Goal: Navigation & Orientation: Find specific page/section

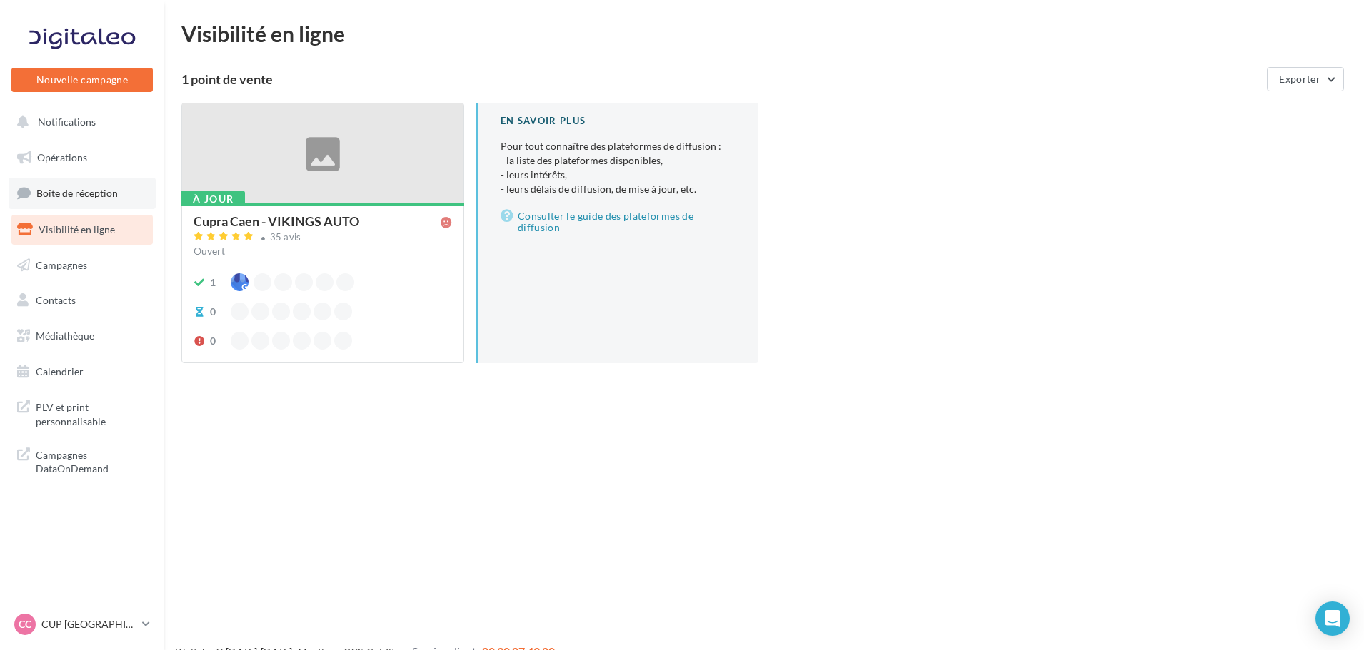
click at [83, 203] on link "Boîte de réception" at bounding box center [82, 193] width 147 height 31
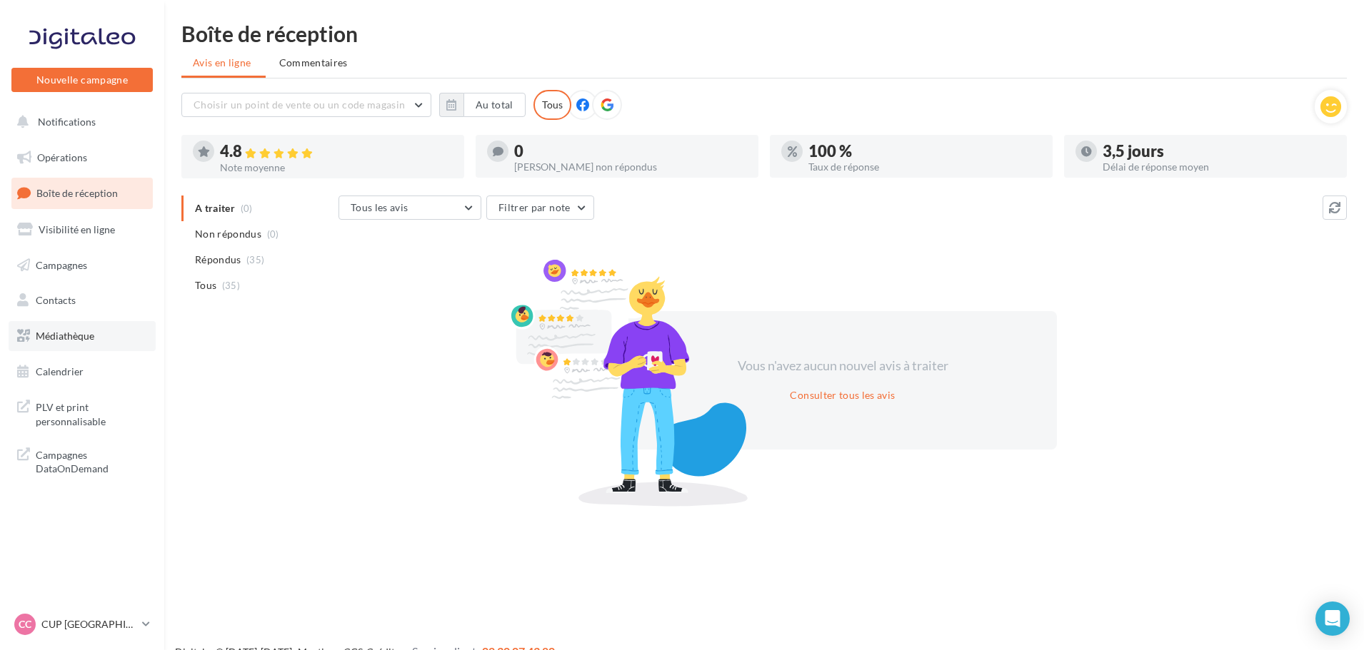
click at [71, 331] on span "Médiathèque" at bounding box center [65, 336] width 59 height 12
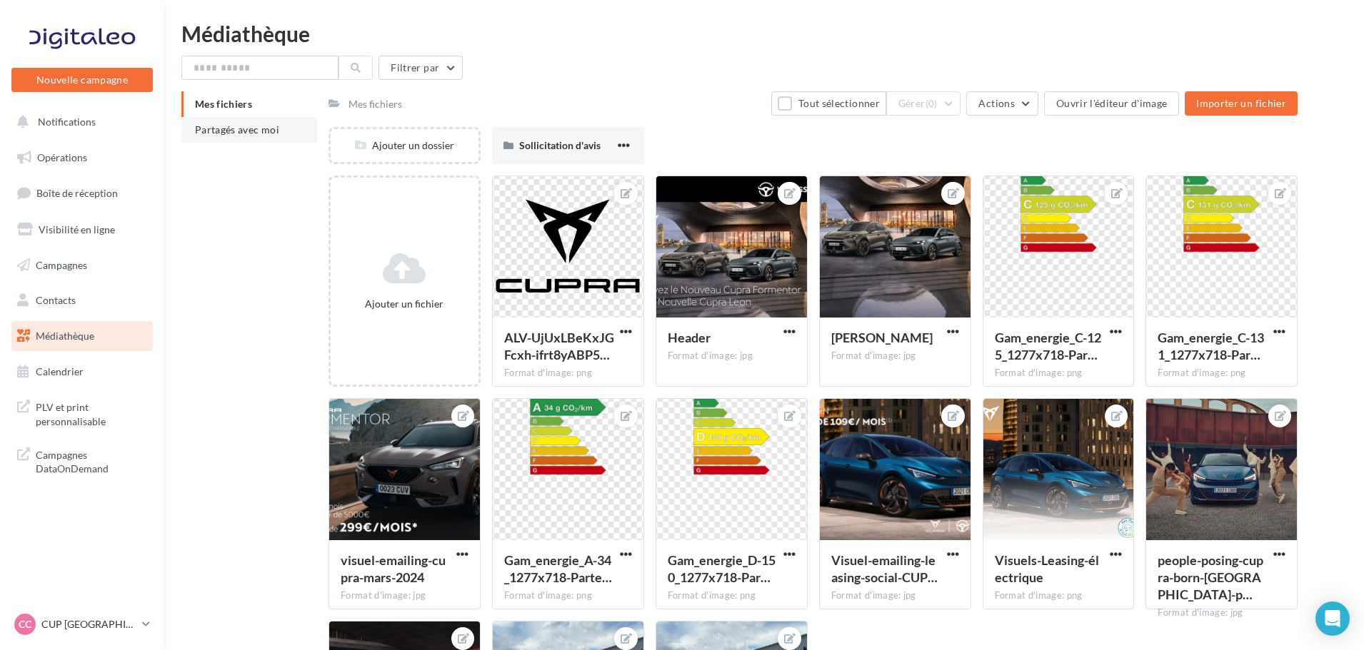
click at [260, 134] on span "Partagés avec moi" at bounding box center [237, 130] width 84 height 12
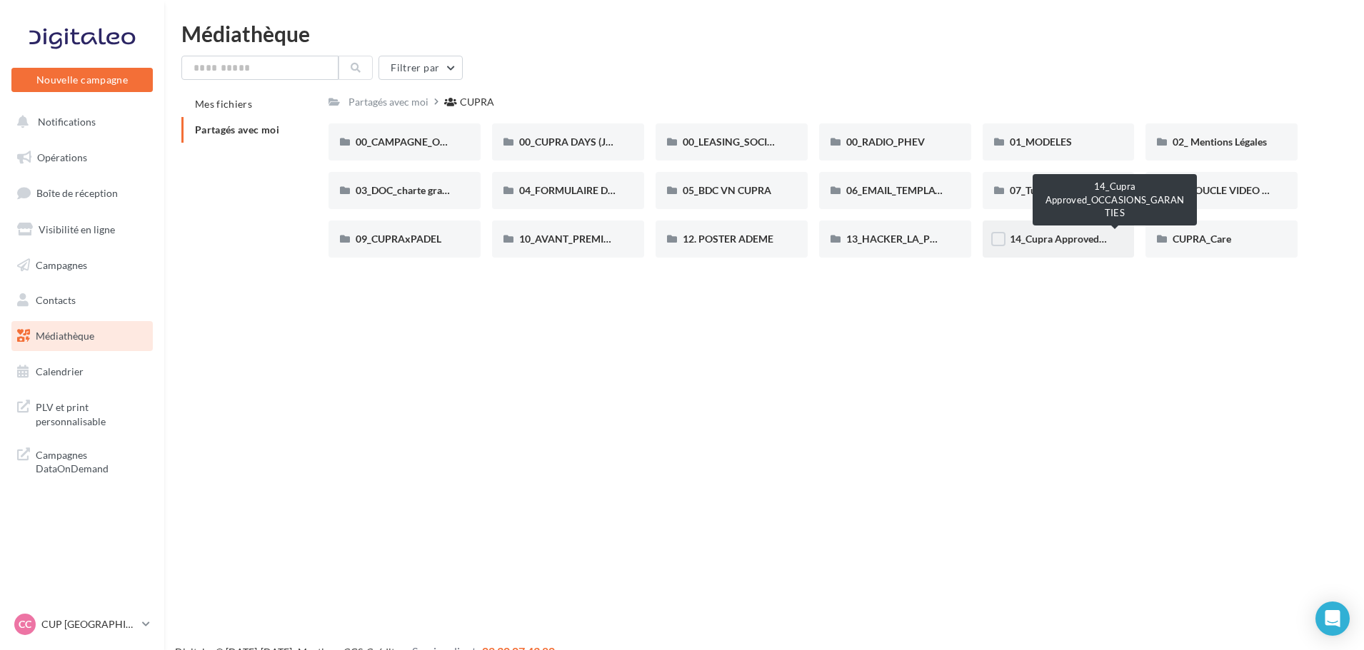
click at [1077, 237] on span "14_Cupra Approved_OCCASIONS_GARANTIES" at bounding box center [1115, 239] width 211 height 12
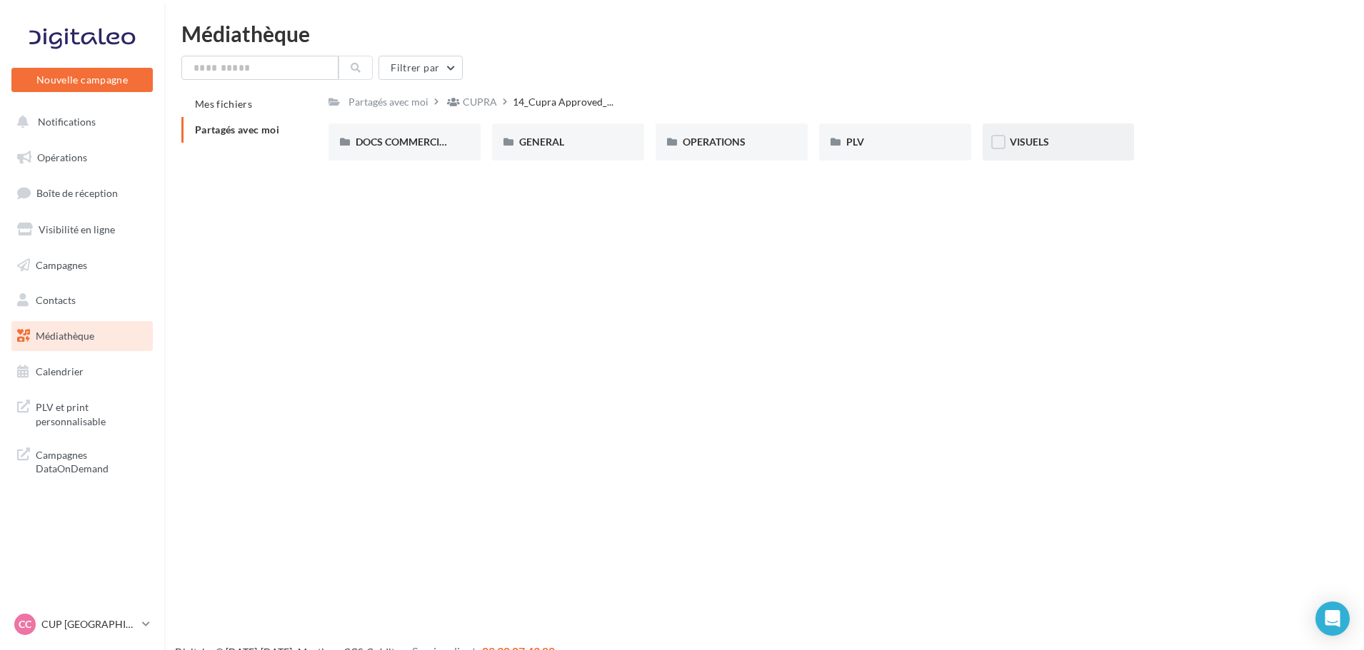
click at [1065, 131] on div "VISUELS" at bounding box center [1058, 142] width 152 height 37
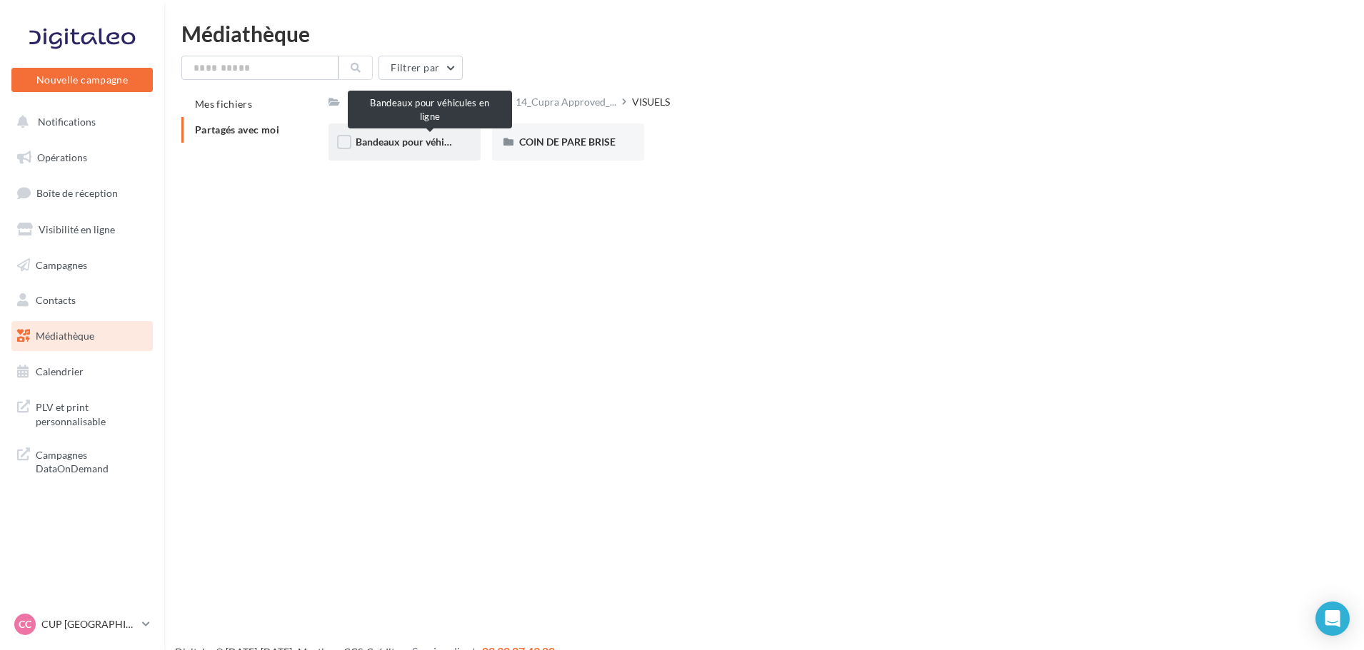
click at [436, 138] on span "Bandeaux pour véhicules en ligne" at bounding box center [430, 142] width 148 height 12
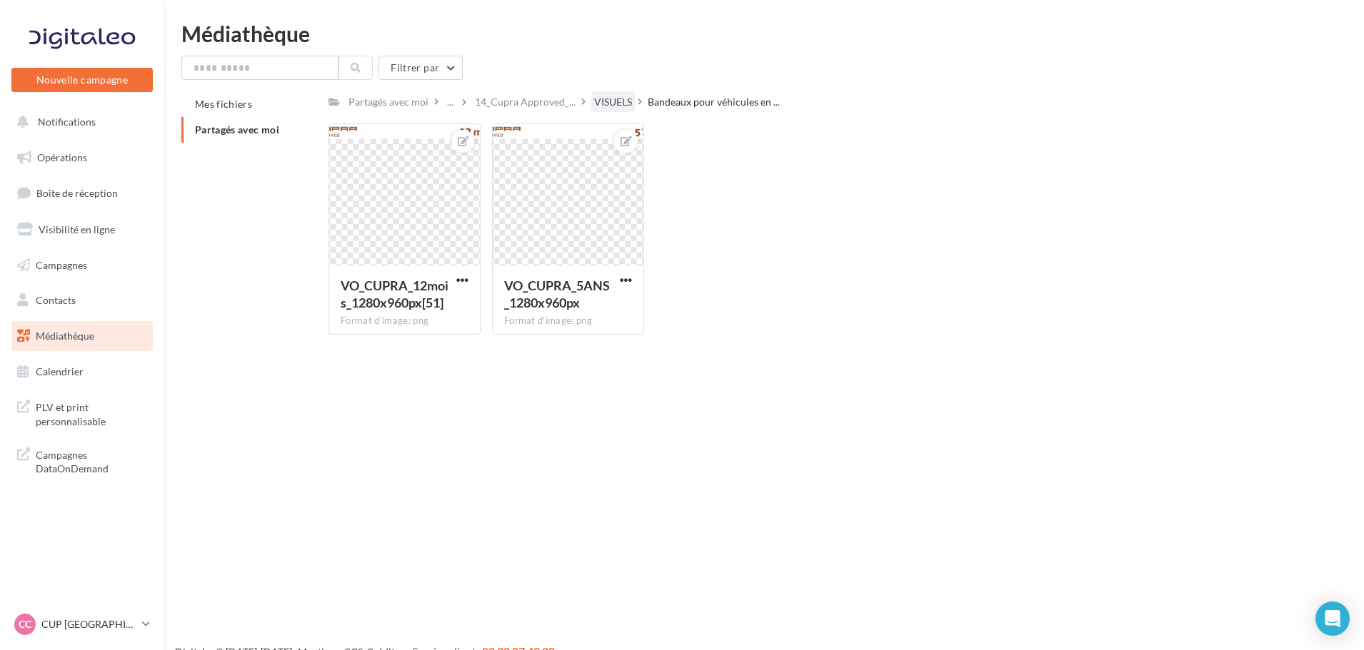
click at [594, 106] on div "VISUELS" at bounding box center [613, 102] width 38 height 14
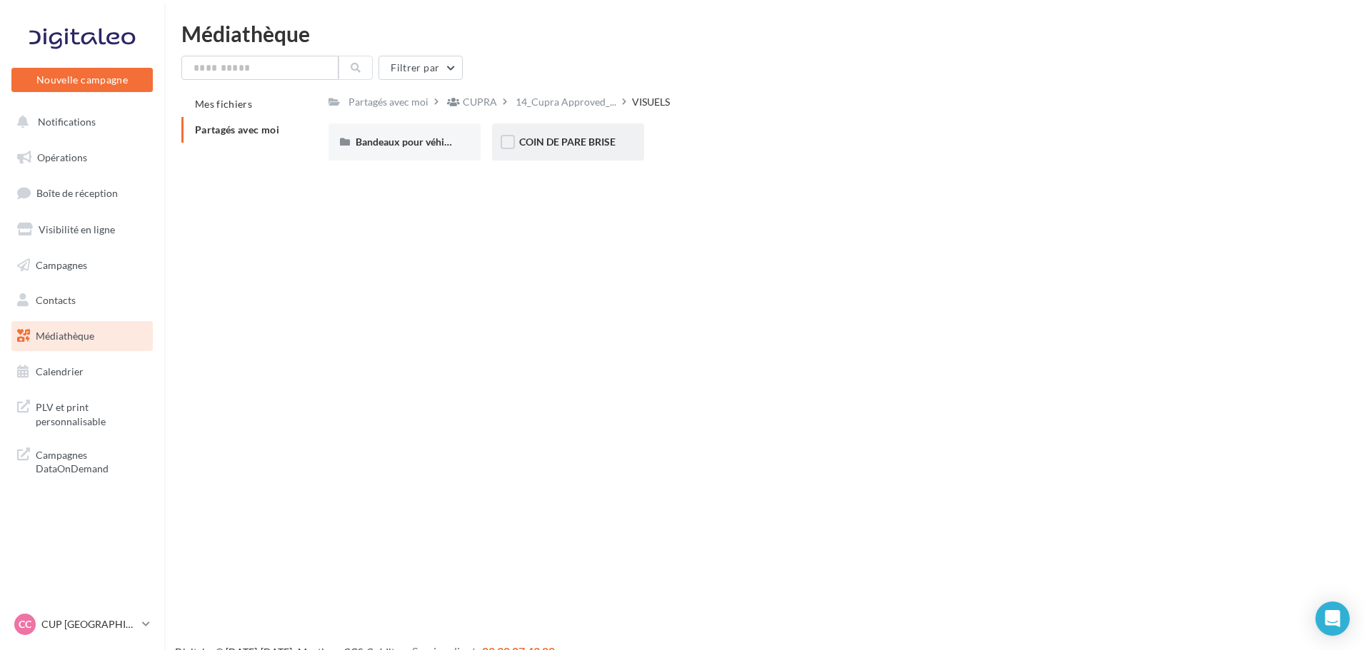
click at [571, 155] on div "COIN DE PARE BRISE" at bounding box center [568, 142] width 152 height 37
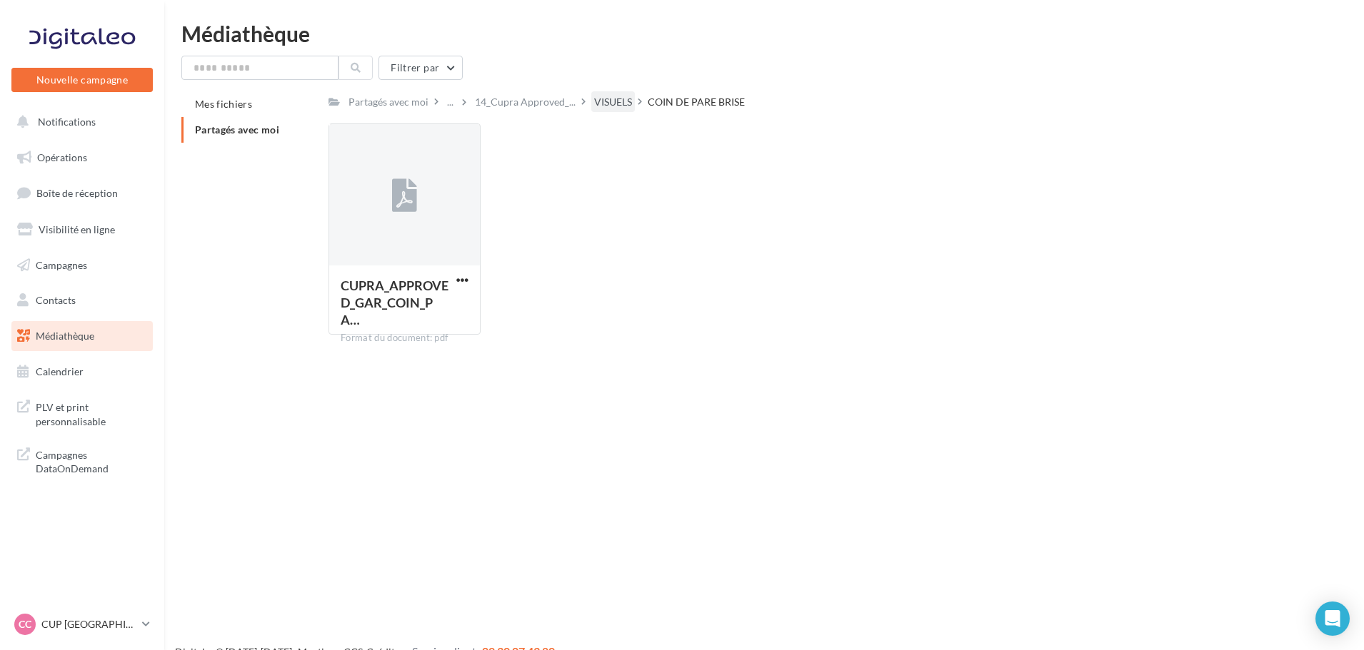
click at [609, 97] on div "VISUELS" at bounding box center [613, 102] width 38 height 14
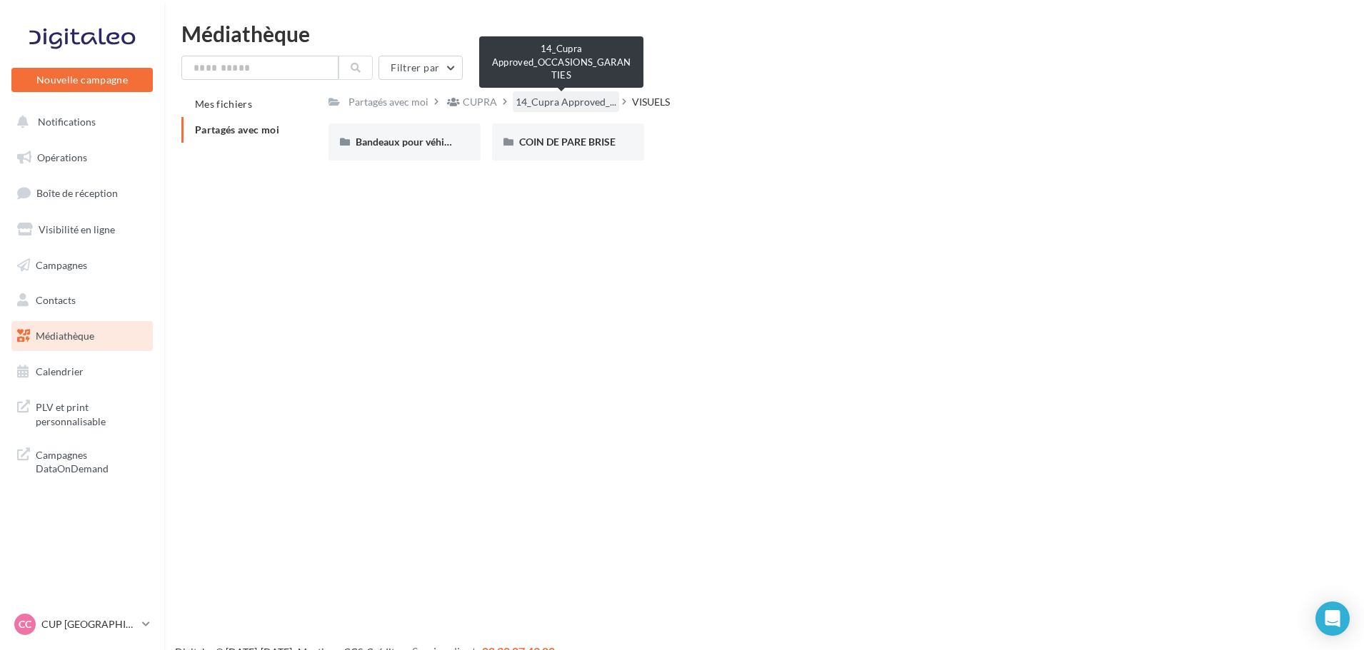
click at [565, 104] on span "14_Cupra Approved_..." at bounding box center [566, 102] width 101 height 14
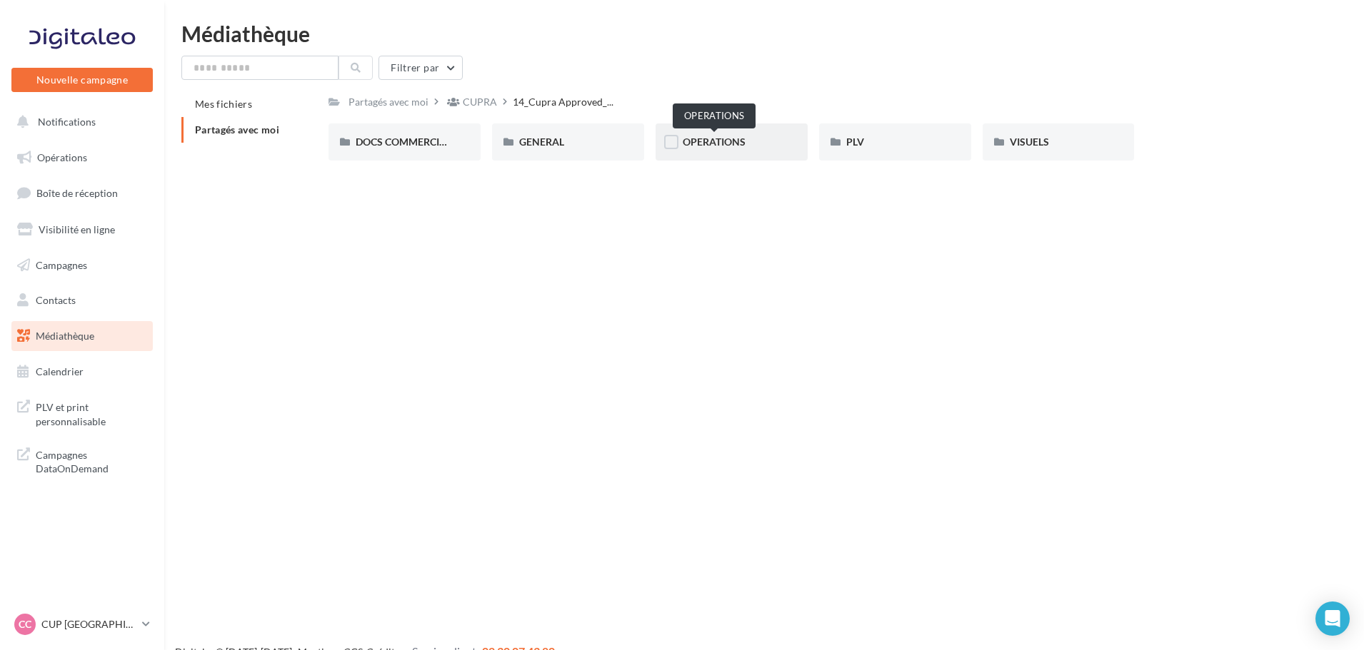
click at [704, 141] on span "OPERATIONS" at bounding box center [714, 142] width 63 height 12
click at [879, 141] on div "RS" at bounding box center [895, 142] width 98 height 14
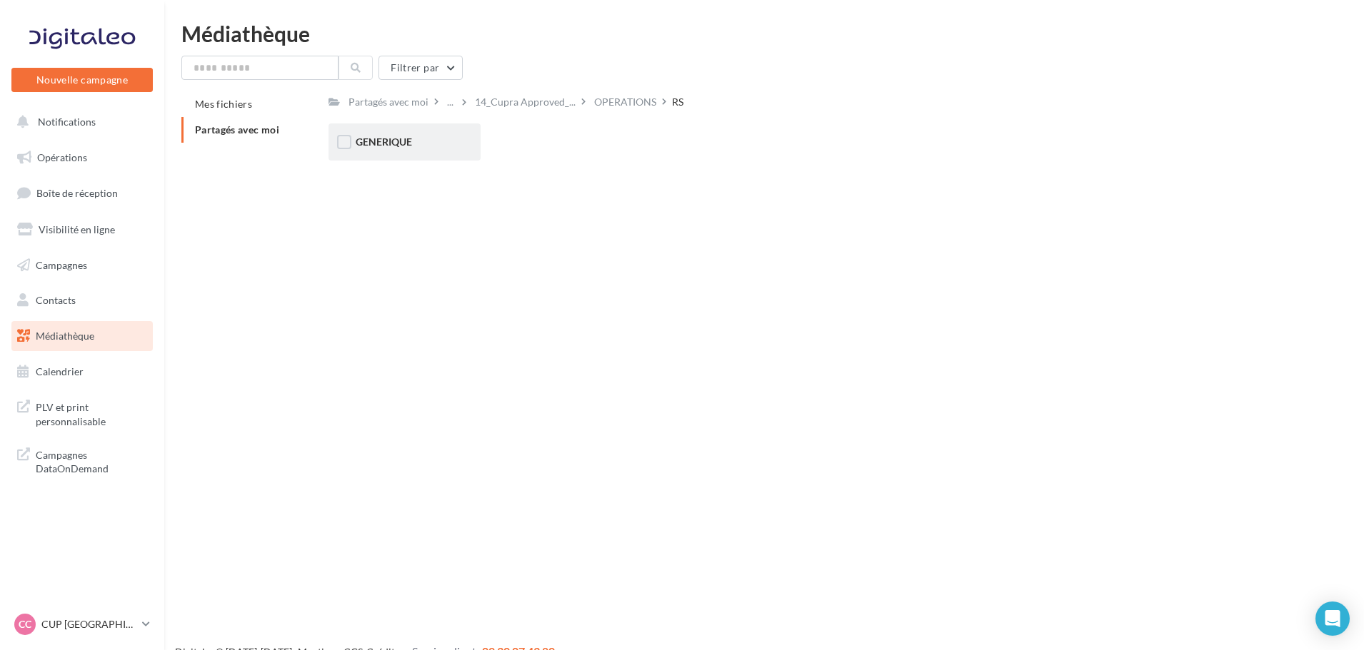
click at [422, 150] on div "GENERIQUE" at bounding box center [404, 142] width 152 height 37
click at [427, 144] on div "VW" at bounding box center [405, 142] width 98 height 14
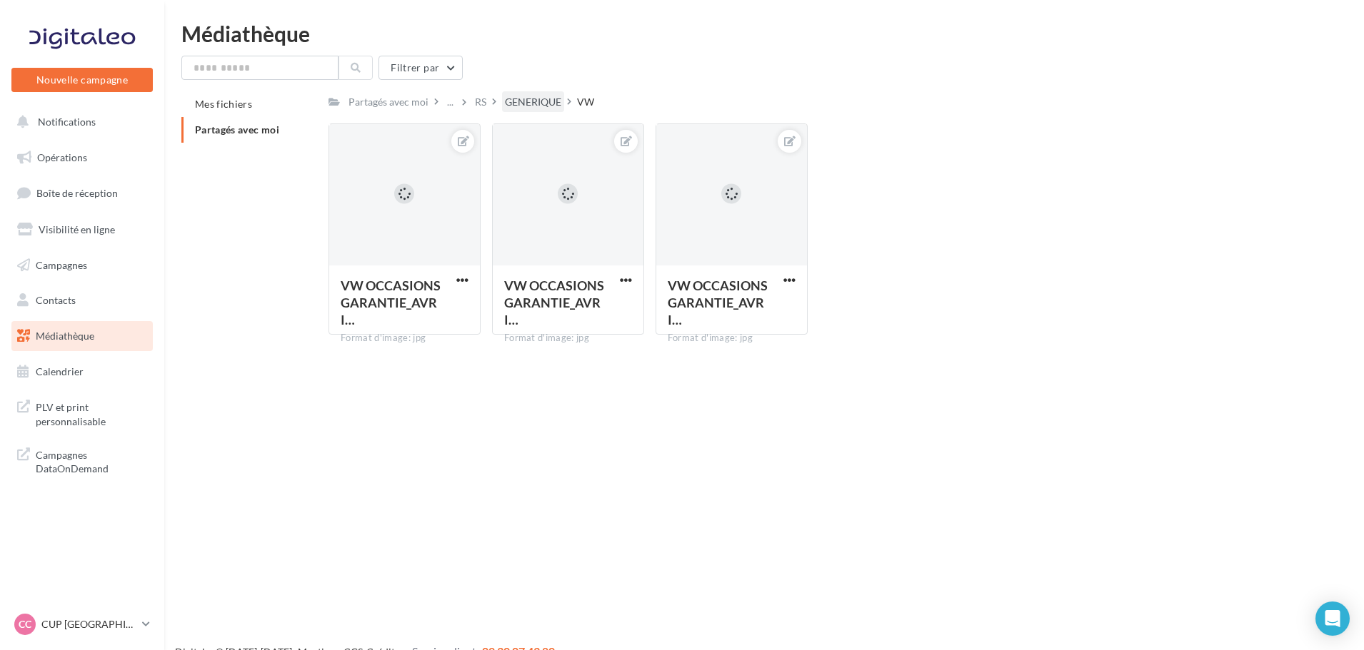
click at [538, 111] on div "GENERIQUE" at bounding box center [533, 101] width 62 height 21
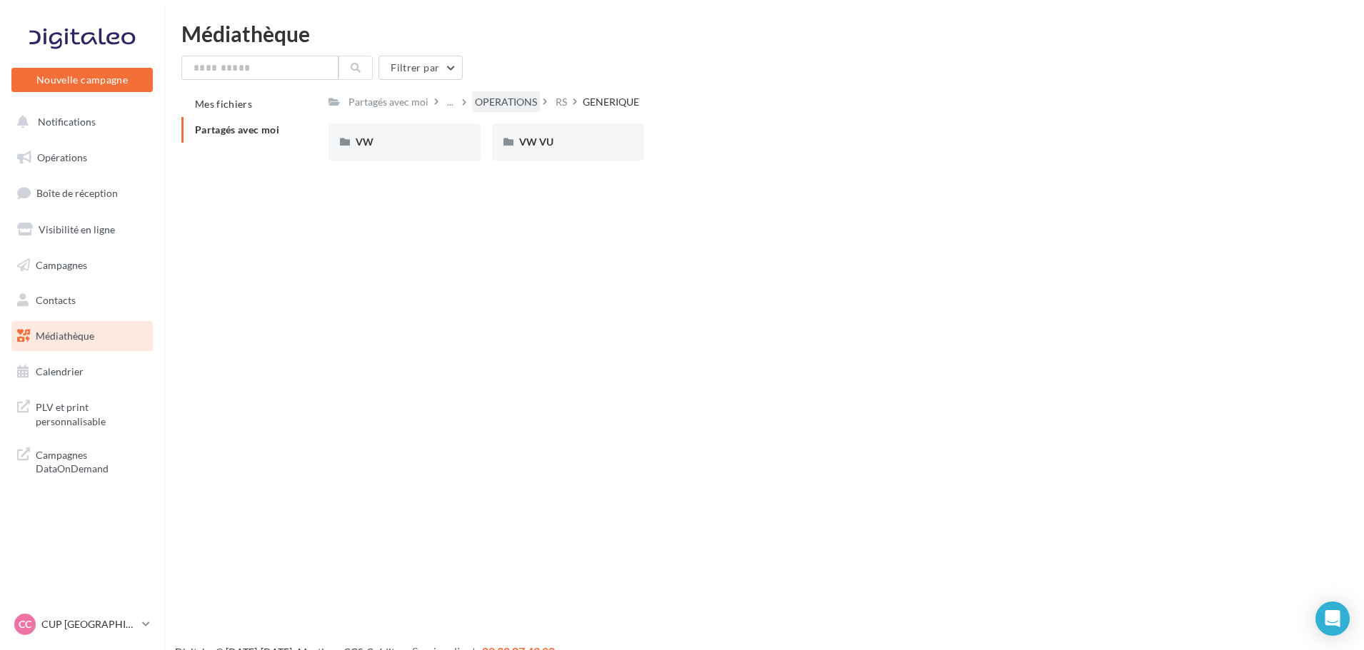
click at [496, 96] on div "OPERATIONS" at bounding box center [506, 102] width 62 height 14
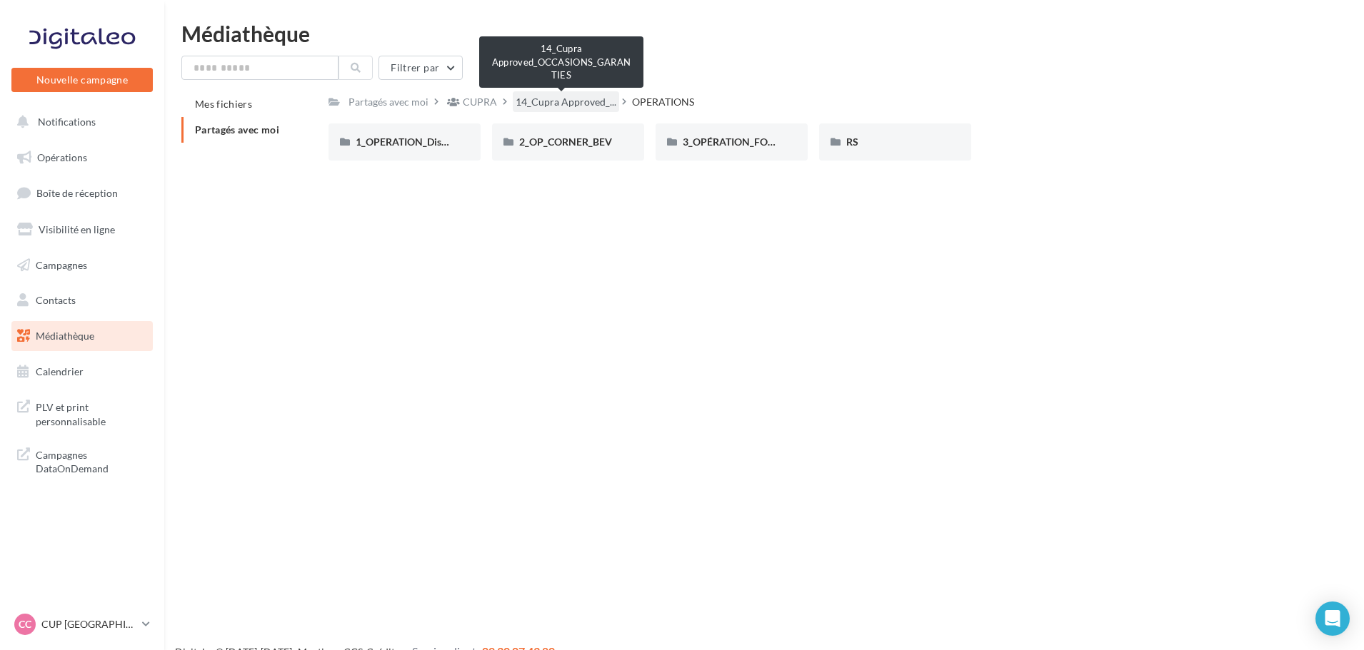
click at [540, 98] on span "14_Cupra Approved_..." at bounding box center [566, 102] width 101 height 14
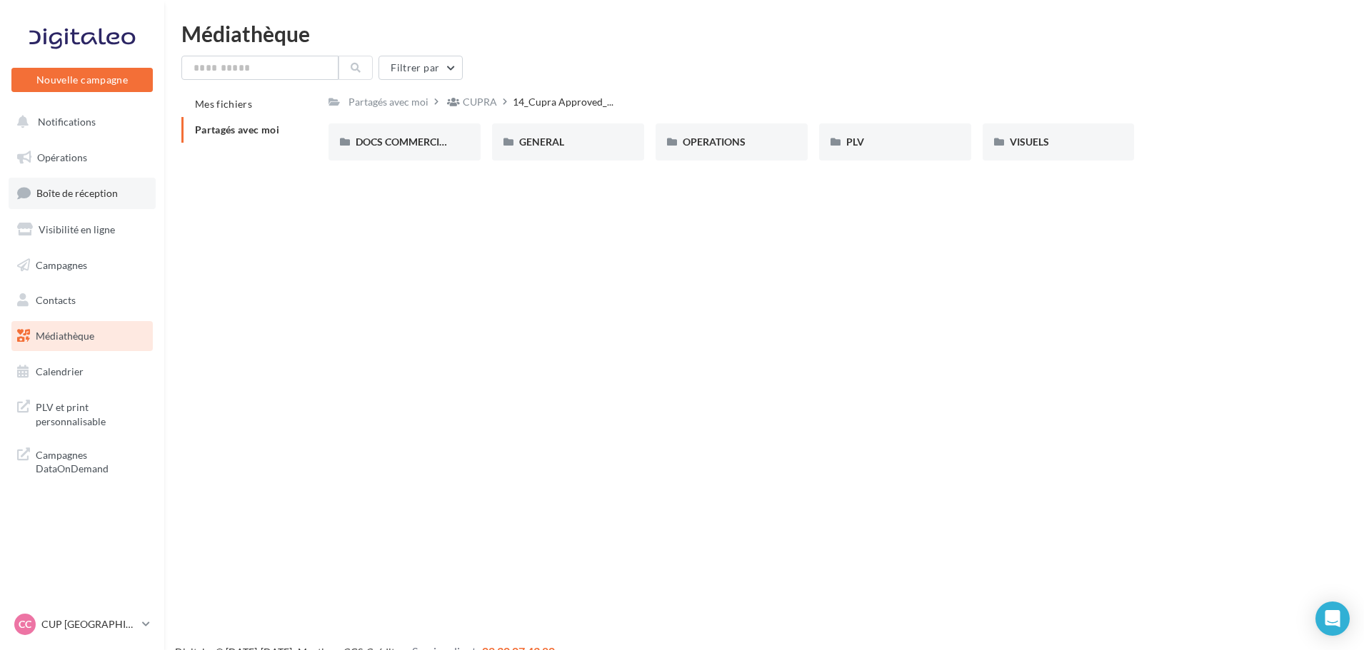
click at [108, 202] on link "Boîte de réception" at bounding box center [82, 193] width 147 height 31
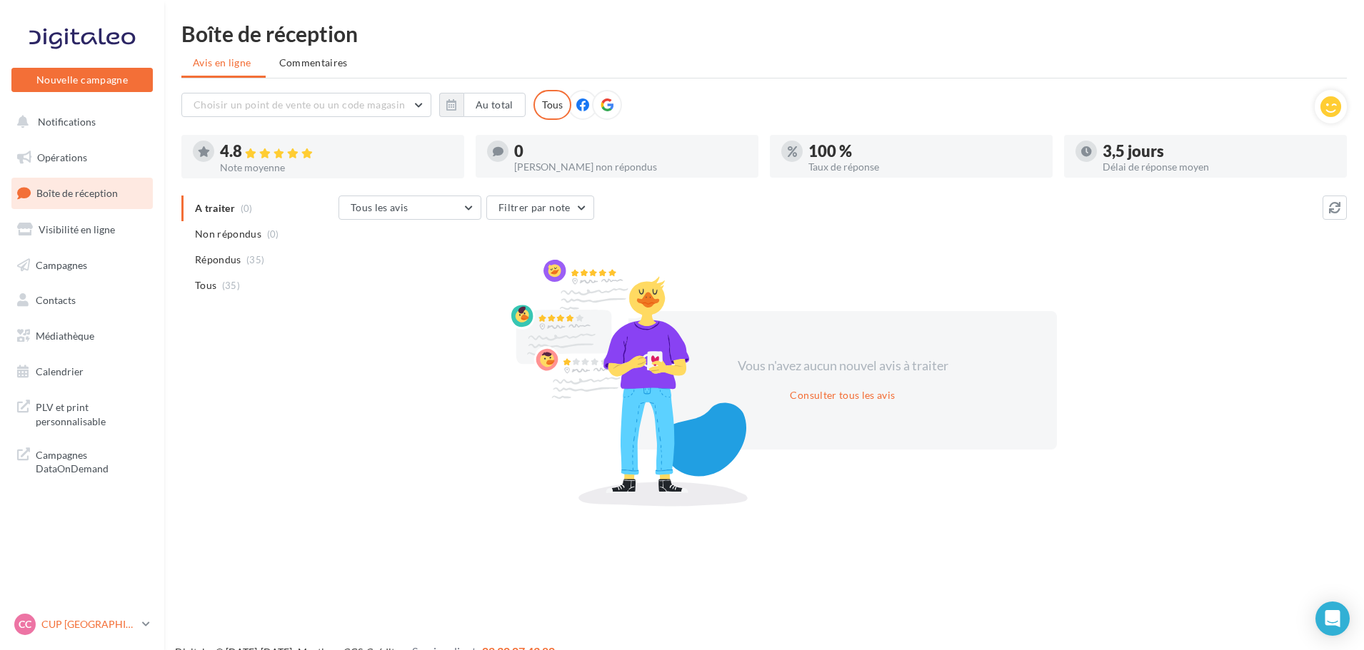
click at [96, 623] on p "CUP [GEOGRAPHIC_DATA]" at bounding box center [88, 625] width 95 height 14
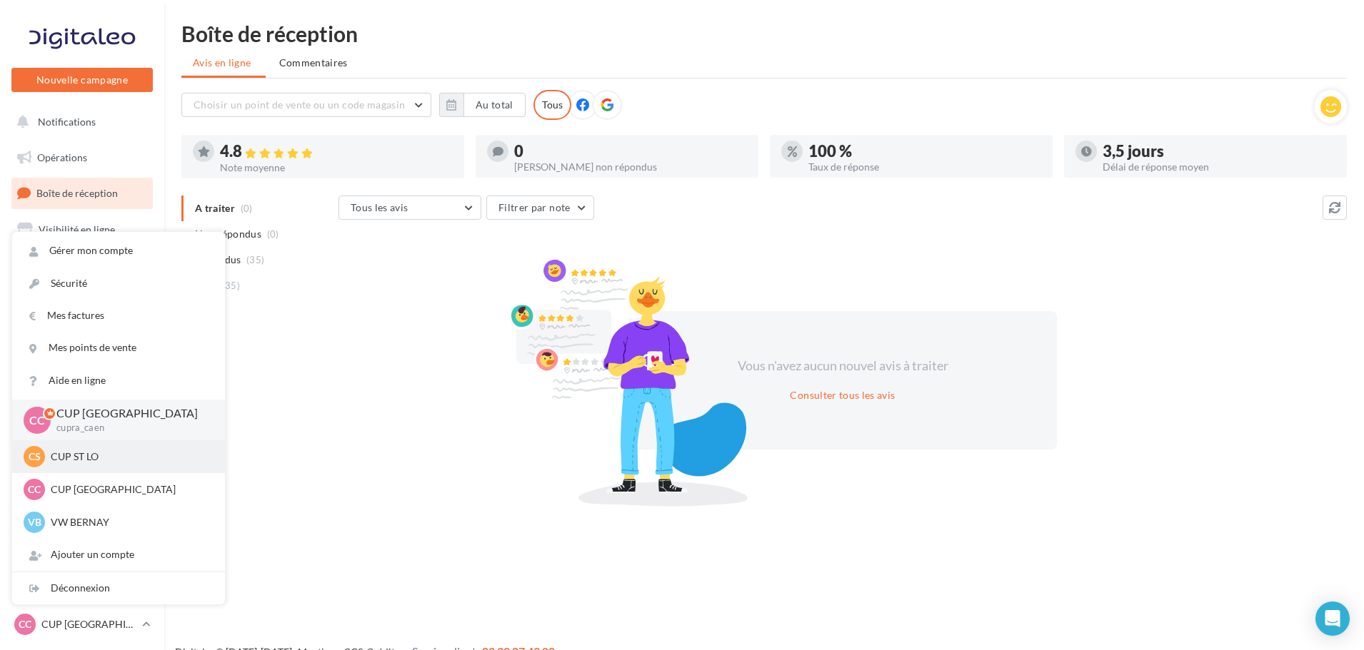
click at [94, 460] on p "CUP ST LO" at bounding box center [129, 457] width 157 height 14
